Goal: Find specific page/section: Find specific page/section

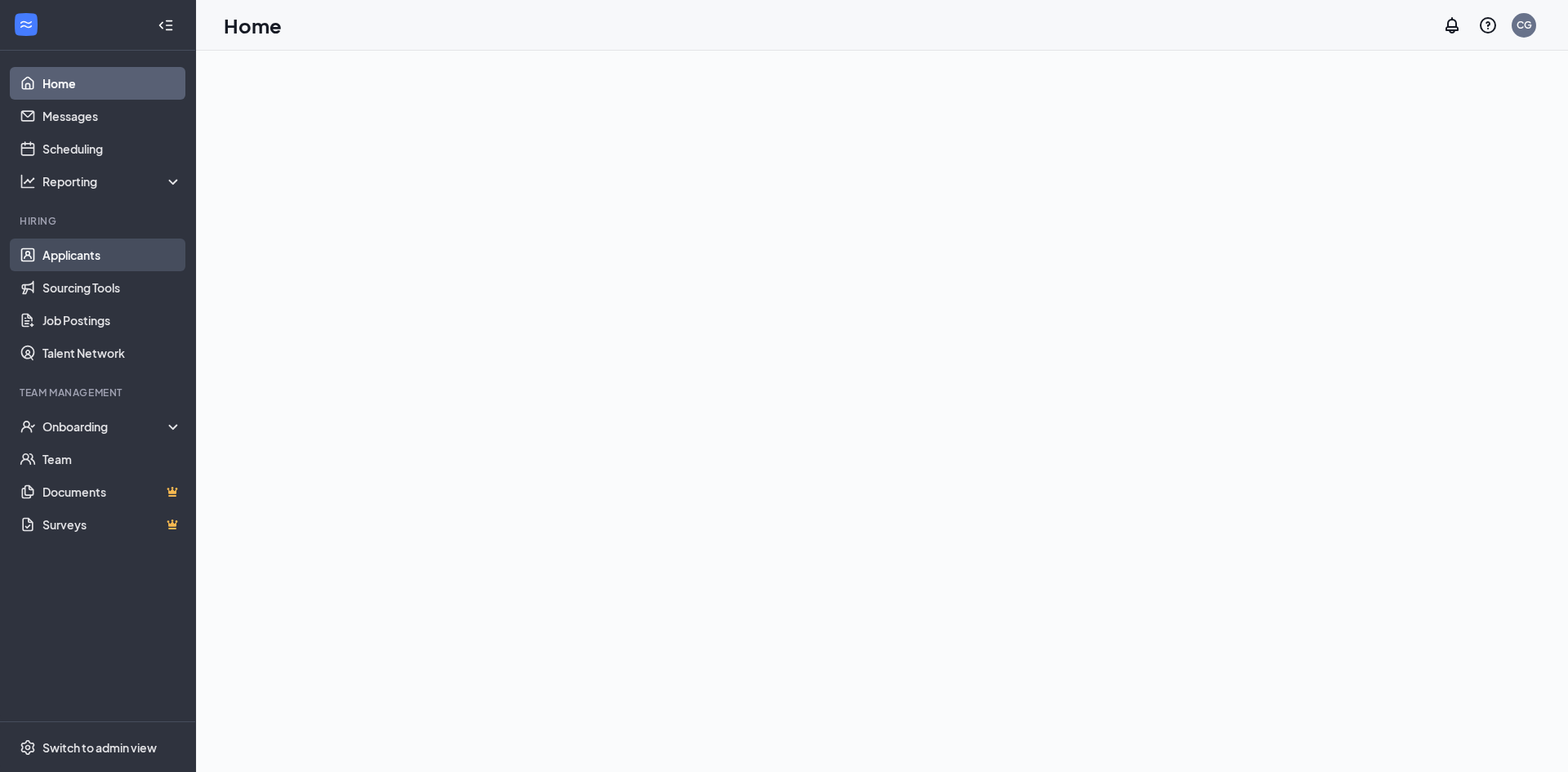
click at [89, 260] on link "Applicants" at bounding box center [112, 255] width 140 height 33
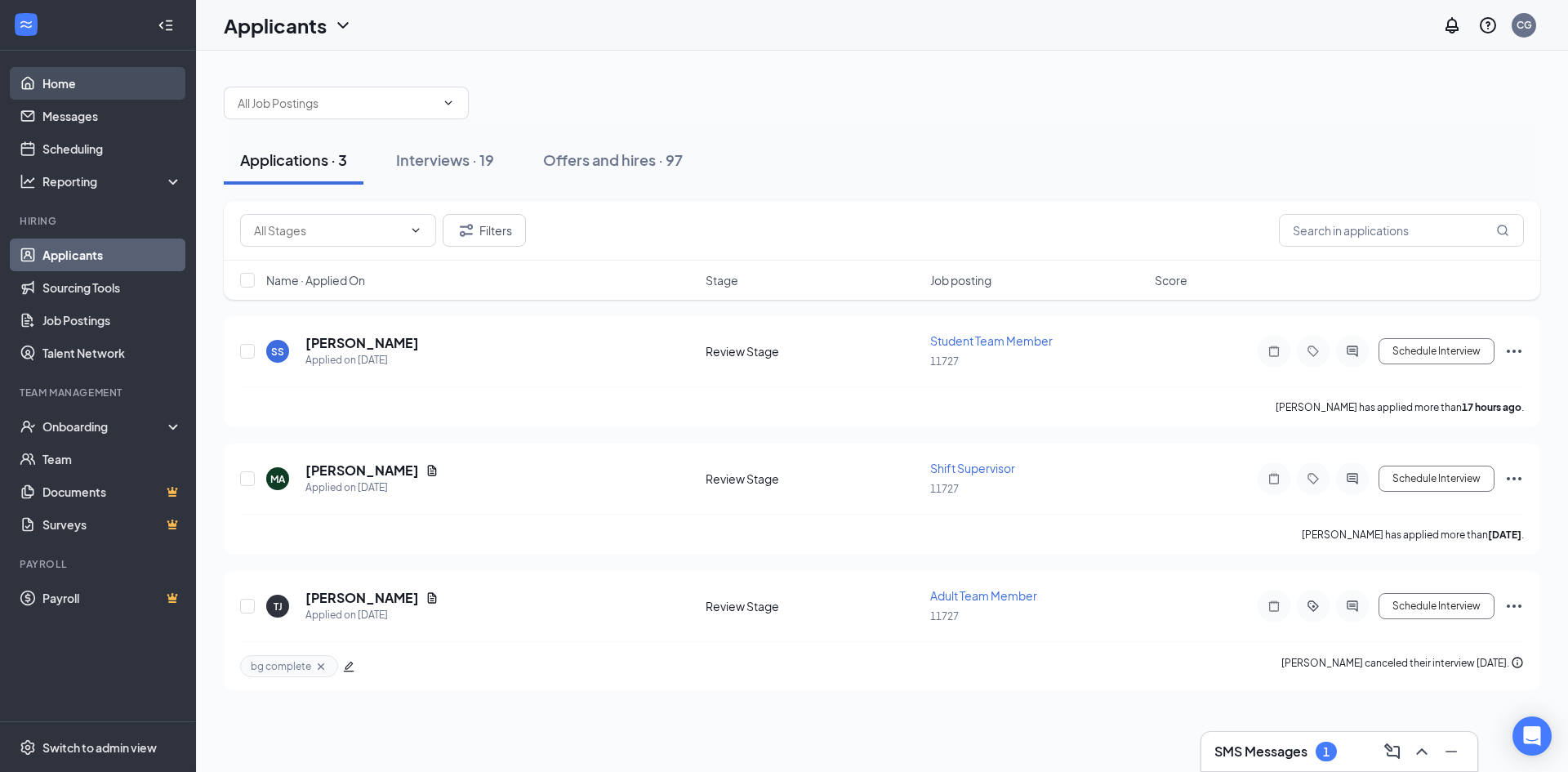
click at [120, 80] on link "Home" at bounding box center [112, 83] width 140 height 33
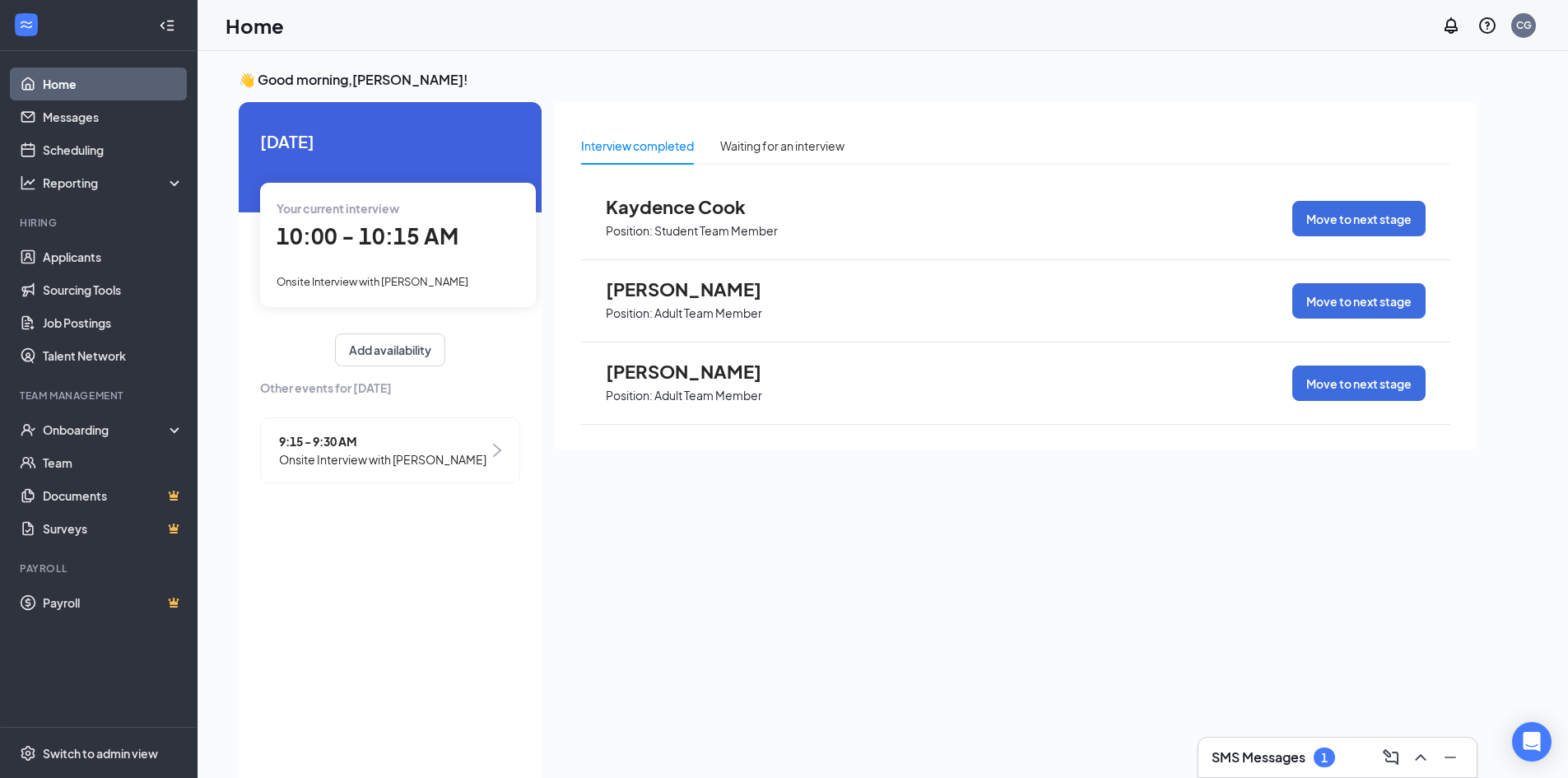
click at [315, 257] on div "Your current interview 10:00 - 10:15 AM Onsite Interview with Bailey Kruse" at bounding box center [398, 245] width 276 height 124
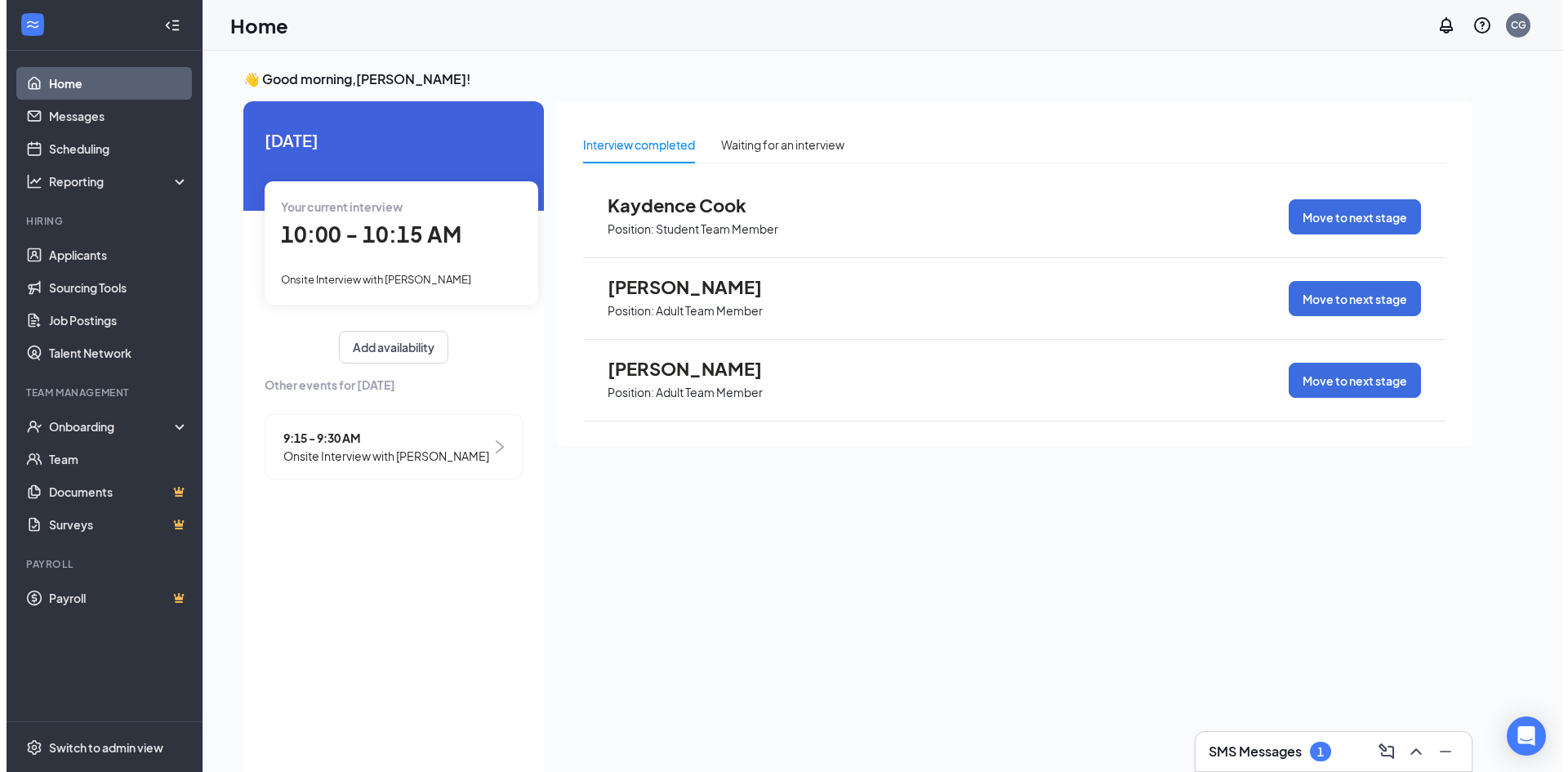
scroll to position [6, 0]
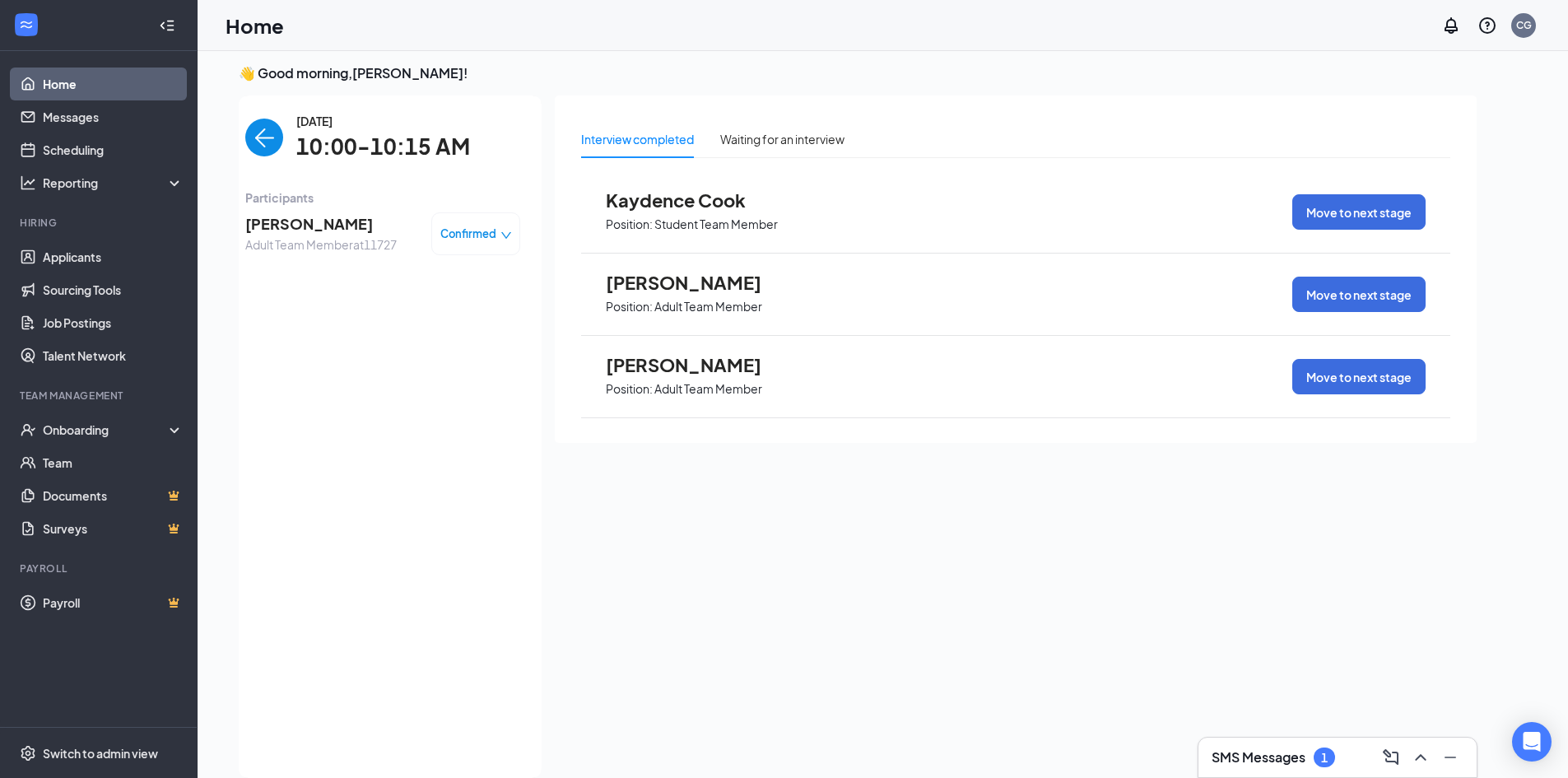
click at [347, 220] on span "Bailey Kruse" at bounding box center [321, 223] width 151 height 23
